Goal: Register for event/course: Register for event/course

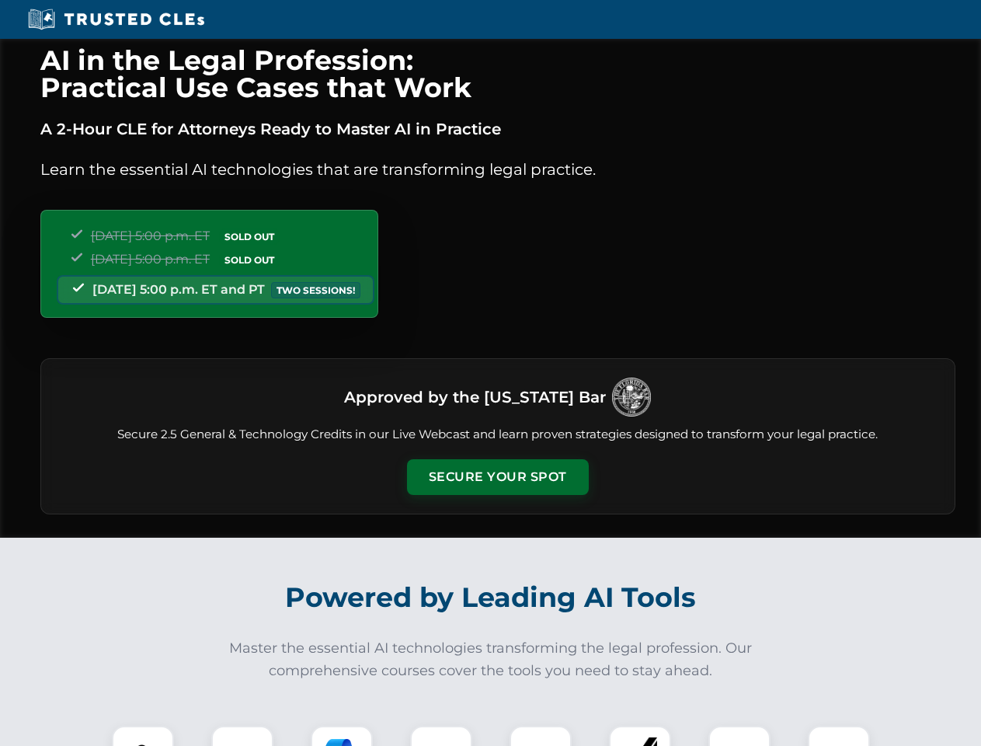
click at [497, 477] on button "Secure Your Spot" at bounding box center [498, 477] width 182 height 36
click at [143, 735] on img at bounding box center [142, 756] width 45 height 45
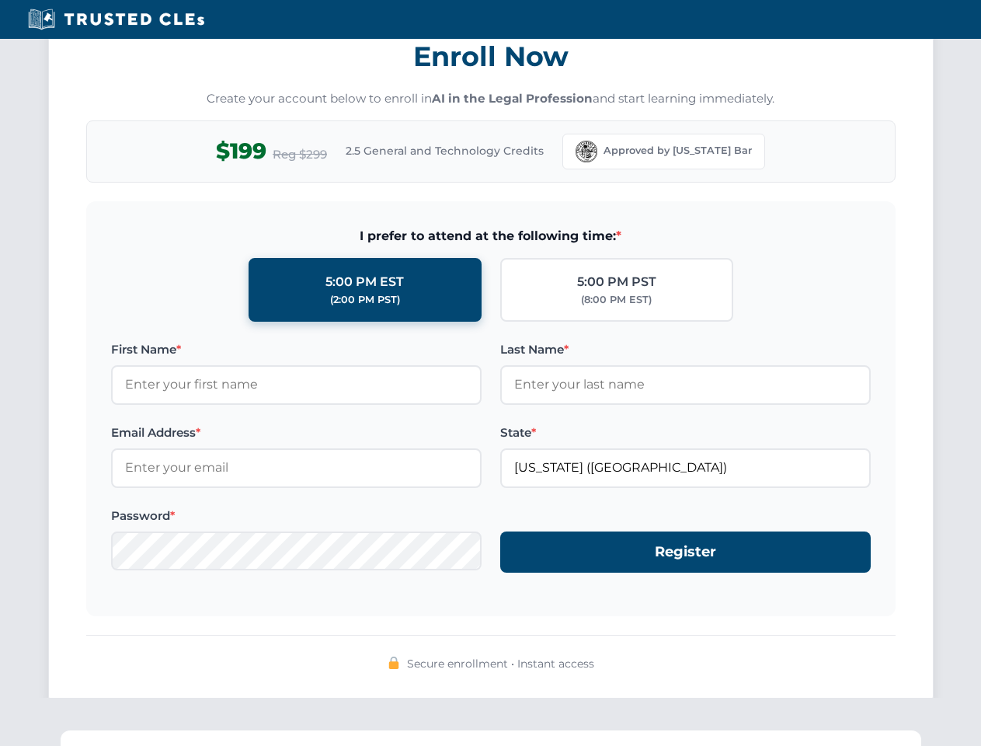
scroll to position [1524, 0]
